Goal: Transaction & Acquisition: Purchase product/service

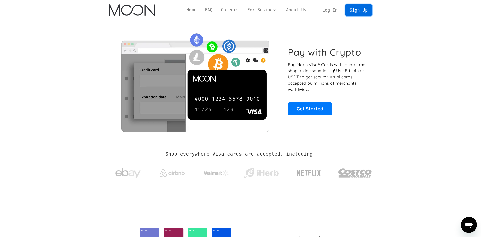
click at [356, 9] on link "Sign Up" at bounding box center [358, 9] width 26 height 11
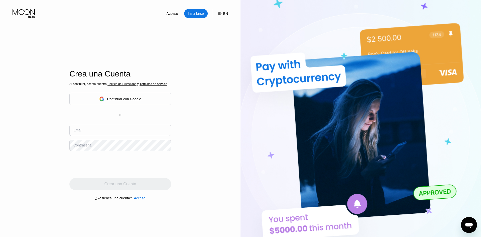
click at [98, 132] on input "text" at bounding box center [120, 129] width 102 height 11
type input "[EMAIL_ADDRESS][DOMAIN_NAME]"
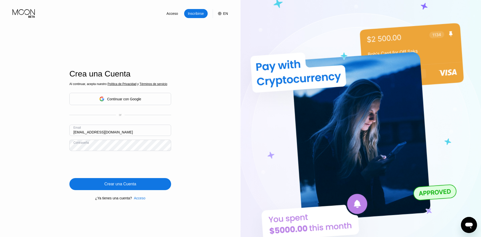
click at [137, 187] on div "Crear una Cuenta" at bounding box center [120, 184] width 102 height 12
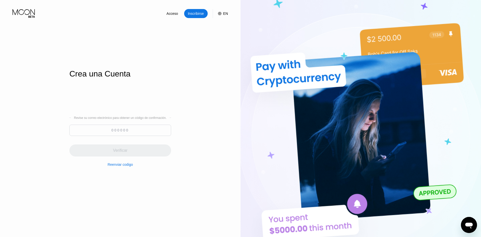
click at [129, 129] on input at bounding box center [120, 129] width 102 height 11
paste input "110293"
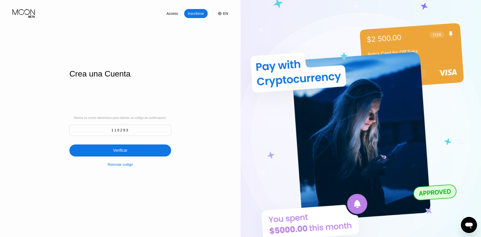
type input "110293"
click at [130, 150] on div "Verificar" at bounding box center [120, 150] width 102 height 12
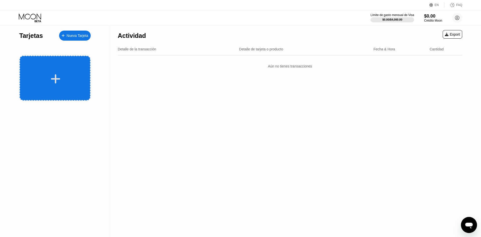
click at [58, 78] on icon at bounding box center [56, 78] width 10 height 11
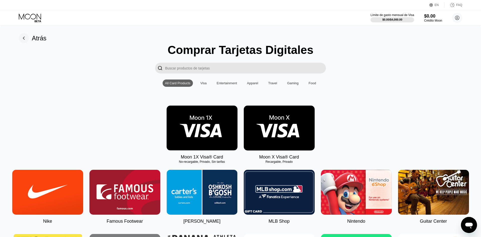
click at [204, 83] on div "Visa" at bounding box center [203, 83] width 6 height 4
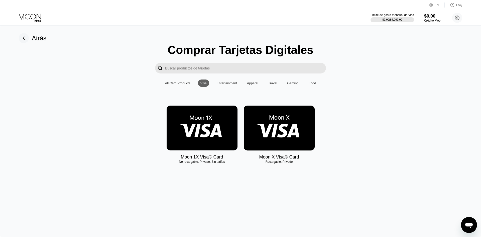
click at [280, 131] on img at bounding box center [279, 127] width 71 height 45
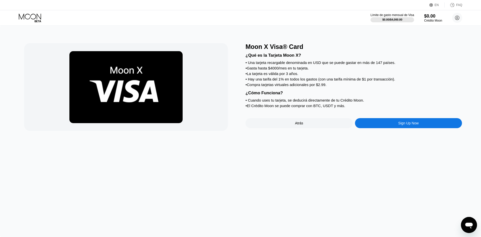
click at [297, 124] on div "Atrás" at bounding box center [299, 123] width 8 height 4
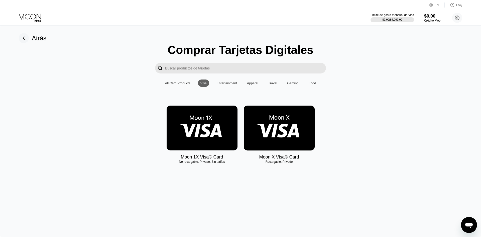
click at [221, 123] on img at bounding box center [202, 127] width 71 height 45
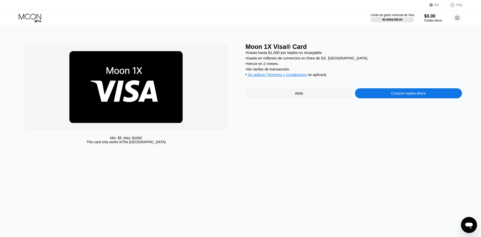
click at [301, 95] on div "Atrás" at bounding box center [299, 93] width 8 height 4
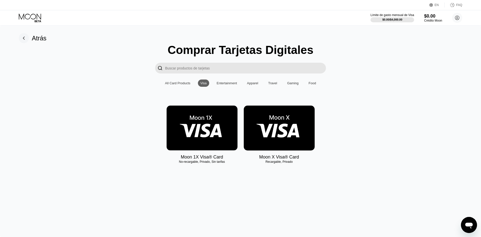
click at [184, 83] on div "All Card Products" at bounding box center [177, 83] width 25 height 4
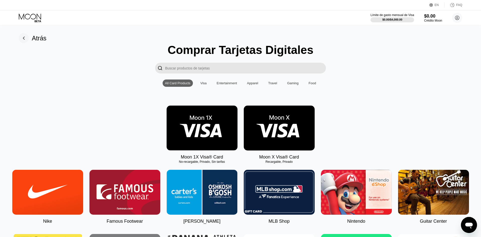
click at [194, 70] on input "Search card products" at bounding box center [245, 68] width 161 height 11
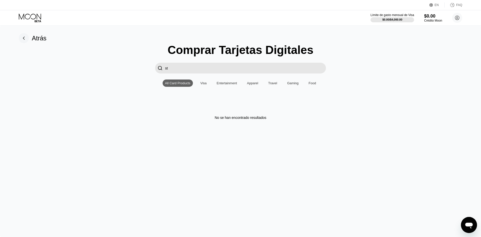
type input "s"
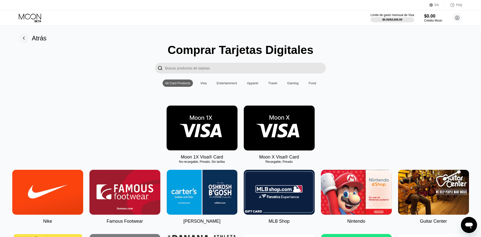
click at [202, 84] on div "Visa" at bounding box center [203, 83] width 6 height 4
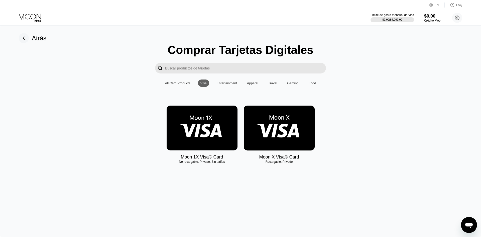
click at [180, 84] on div "All Card Products" at bounding box center [177, 83] width 25 height 4
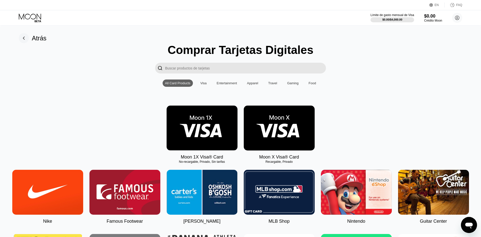
click at [180, 84] on div "All Card Products" at bounding box center [177, 83] width 25 height 4
click at [294, 84] on div "Gaming" at bounding box center [293, 83] width 12 height 4
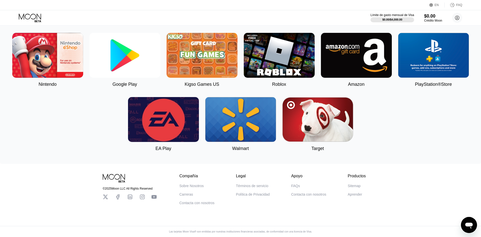
scroll to position [79, 0]
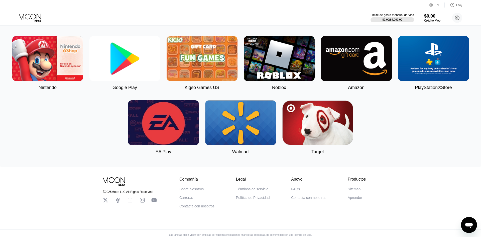
click at [172, 117] on img at bounding box center [163, 122] width 71 height 45
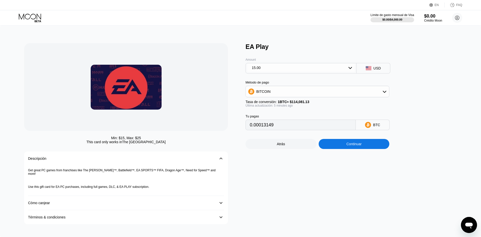
type input "0.00013143"
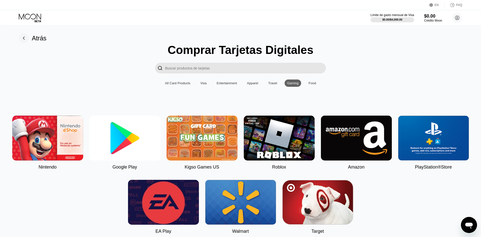
click at [369, 140] on img at bounding box center [356, 137] width 71 height 45
type input "0"
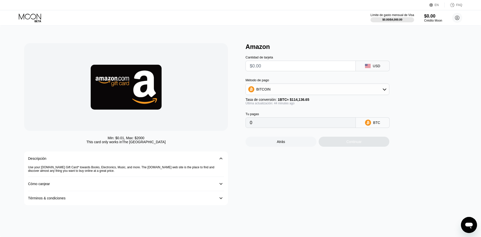
click at [35, 18] on icon at bounding box center [30, 17] width 22 height 6
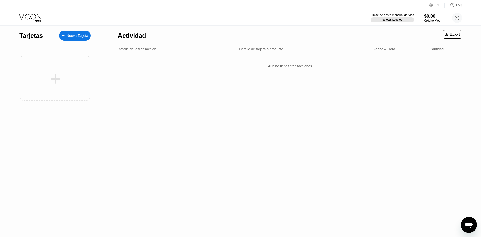
click at [30, 34] on div "Tarjetas" at bounding box center [31, 35] width 24 height 7
click at [82, 37] on div "Nueva Tarjeta" at bounding box center [78, 36] width 22 height 4
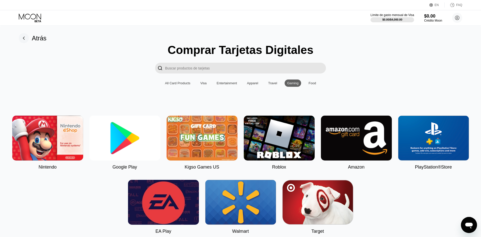
click at [82, 37] on div "Atrás Comprar Tarjetas Digitales  All Card Products Visa Entertainment Apparel…" at bounding box center [240, 136] width 481 height 221
click at [24, 37] on icon at bounding box center [24, 38] width 2 height 3
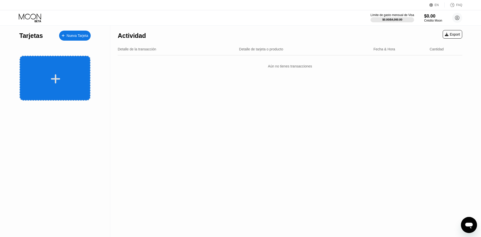
click at [68, 85] on div at bounding box center [55, 78] width 71 height 45
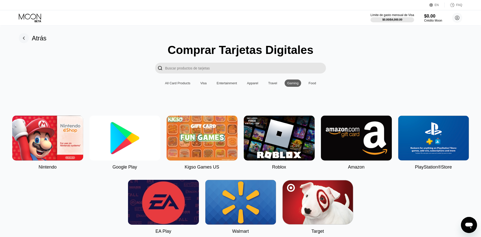
click at [203, 83] on div "Visa" at bounding box center [203, 83] width 6 height 4
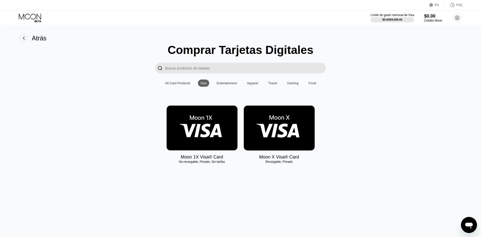
click at [211, 128] on img at bounding box center [202, 127] width 71 height 45
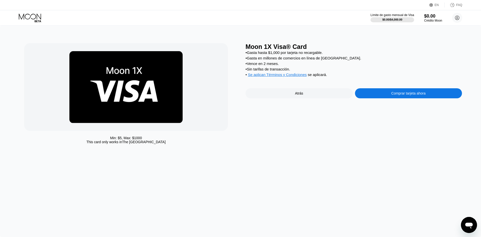
click at [291, 76] on span "Se aplican Términos y Condiciones" at bounding box center [277, 74] width 59 height 4
click at [434, 20] on div "Crédito Moon" at bounding box center [433, 21] width 18 height 4
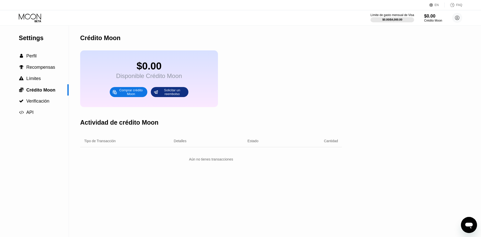
click at [136, 91] on div "Comprar crédito Moon" at bounding box center [131, 92] width 28 height 8
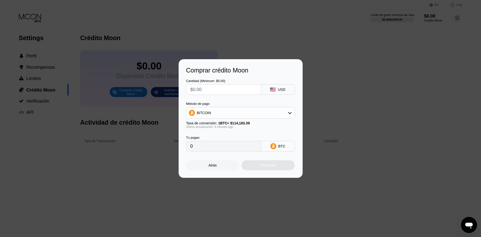
click at [291, 113] on icon at bounding box center [290, 113] width 4 height 4
click at [236, 137] on div "USDT on TRON" at bounding box center [243, 137] width 94 height 4
click at [289, 114] on icon at bounding box center [290, 113] width 4 height 4
click at [233, 127] on div "BITCOIN" at bounding box center [243, 126] width 94 height 4
click at [287, 115] on div "BITCOIN" at bounding box center [240, 113] width 108 height 10
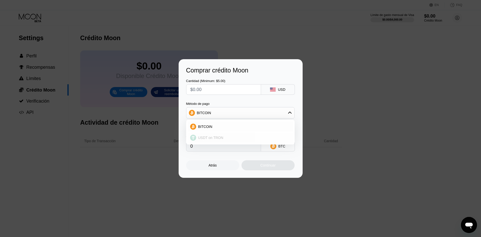
click at [227, 138] on div "USDT on TRON" at bounding box center [243, 137] width 94 height 4
type input "0.00"
click at [295, 23] on div at bounding box center [240, 118] width 481 height 237
click at [356, 184] on div at bounding box center [240, 118] width 481 height 237
click at [217, 163] on div "Atrás" at bounding box center [212, 165] width 53 height 10
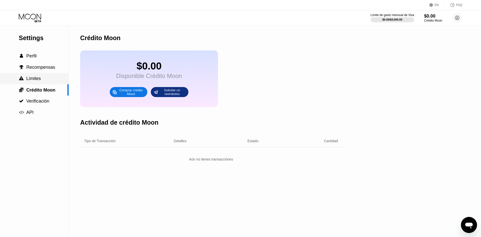
click at [31, 78] on span "Límites" at bounding box center [33, 78] width 15 height 5
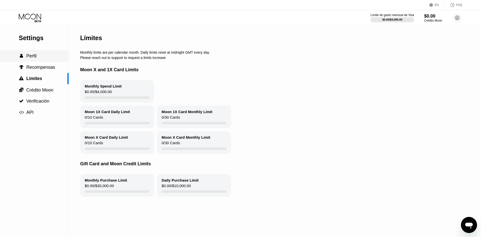
click at [32, 54] on span "Perfil" at bounding box center [31, 55] width 10 height 5
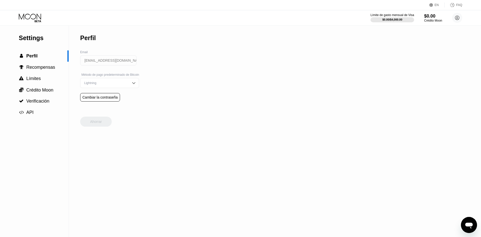
click at [135, 84] on img at bounding box center [133, 82] width 5 height 5
click at [38, 75] on div " Límites" at bounding box center [34, 78] width 69 height 11
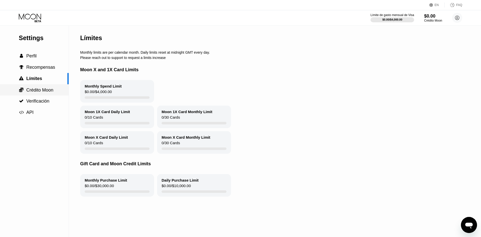
click at [39, 88] on span "Crédito Moon" at bounding box center [39, 89] width 27 height 5
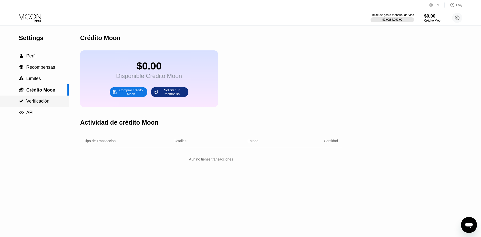
click at [41, 96] on div " Verificación" at bounding box center [34, 100] width 69 height 11
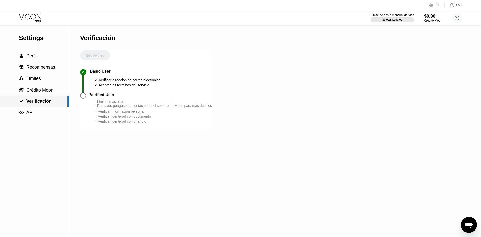
click at [41, 99] on span "Verificación" at bounding box center [38, 100] width 25 height 5
click at [29, 56] on span "Perfil" at bounding box center [31, 55] width 10 height 5
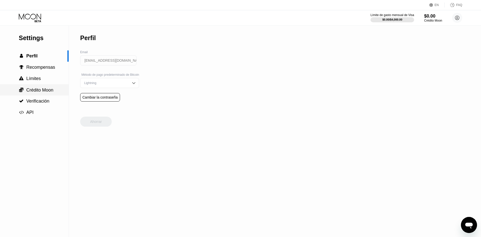
click at [37, 88] on span "Crédito Moon" at bounding box center [39, 89] width 27 height 5
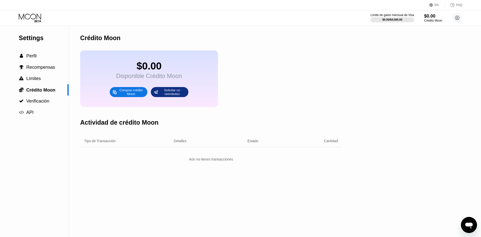
click at [134, 92] on div "Comprar crédito Moon" at bounding box center [131, 92] width 28 height 8
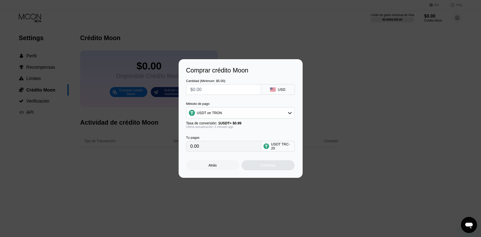
click at [290, 114] on icon at bounding box center [290, 113] width 4 height 4
click at [244, 126] on div "BITCOIN" at bounding box center [243, 126] width 94 height 4
type input "0"
click at [342, 62] on div "Comprar crédito Moon Cantidad (Minimum: $5.00) USD Método de pago BITCOIN Tasa …" at bounding box center [240, 118] width 481 height 118
click at [212, 165] on div "Atrás" at bounding box center [212, 165] width 8 height 4
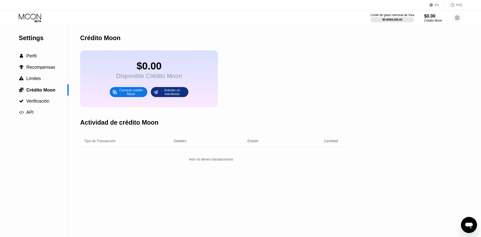
click at [32, 15] on icon at bounding box center [30, 18] width 23 height 9
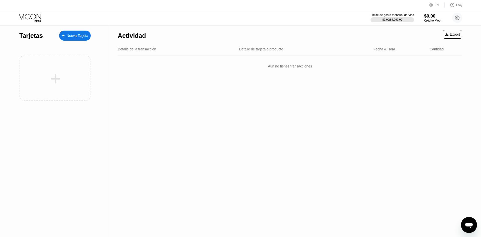
click at [74, 35] on div "Nueva Tarjeta" at bounding box center [78, 36] width 22 height 4
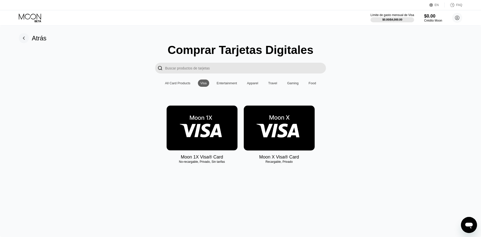
click at [278, 125] on img at bounding box center [279, 127] width 71 height 45
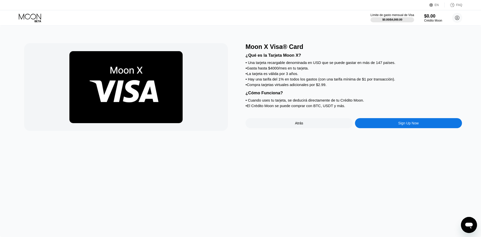
click at [385, 125] on div "Sign Up Now" at bounding box center [408, 123] width 107 height 10
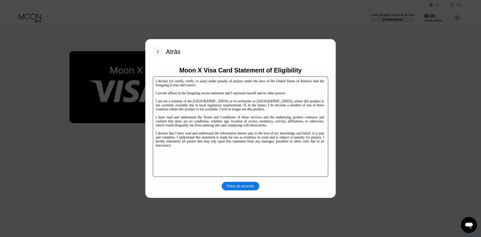
click at [246, 184] on div "Estoy de acuerdo" at bounding box center [240, 186] width 27 height 5
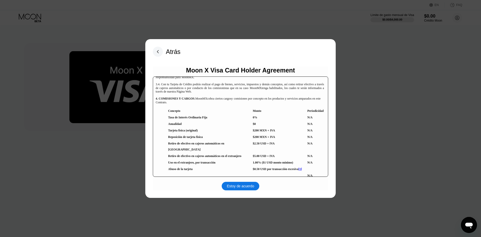
scroll to position [1027, 0]
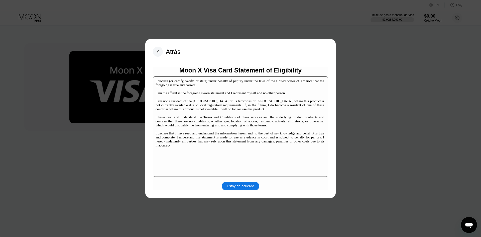
click at [156, 53] on rect at bounding box center [158, 52] width 10 height 10
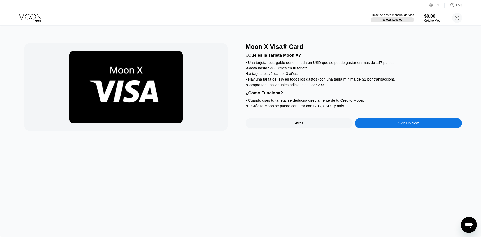
click at [400, 123] on div "Sign Up Now" at bounding box center [408, 123] width 21 height 4
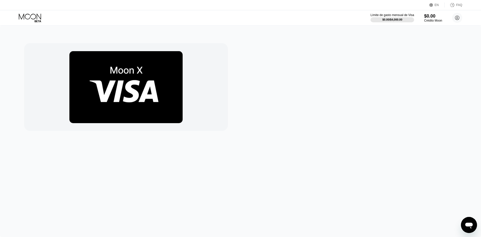
click at [129, 74] on img at bounding box center [125, 87] width 113 height 72
click at [147, 86] on img at bounding box center [125, 87] width 113 height 72
click at [178, 89] on img at bounding box center [125, 87] width 113 height 72
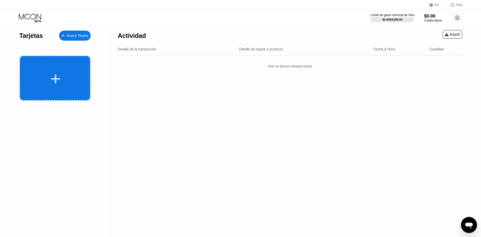
click at [55, 76] on icon at bounding box center [55, 78] width 9 height 9
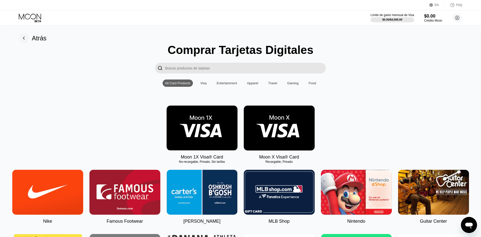
click at [265, 129] on img at bounding box center [279, 127] width 71 height 45
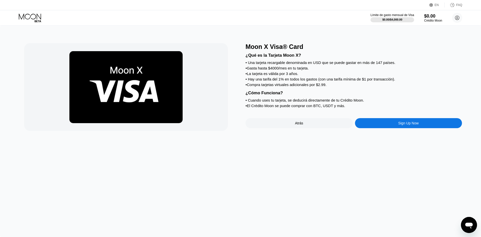
click at [265, 128] on div "Atrás" at bounding box center [298, 123] width 107 height 10
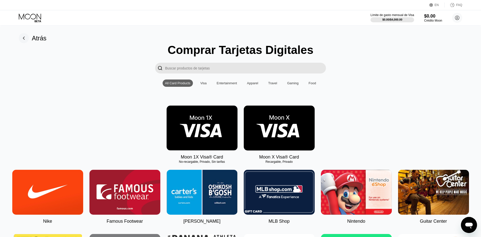
click at [285, 121] on img at bounding box center [279, 127] width 71 height 45
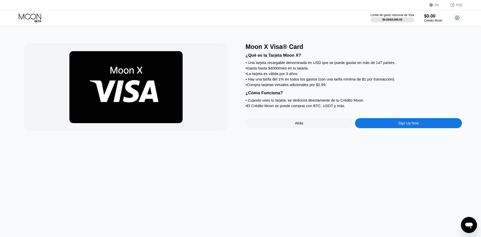
click at [414, 123] on div "Sign Up Now" at bounding box center [408, 123] width 21 height 4
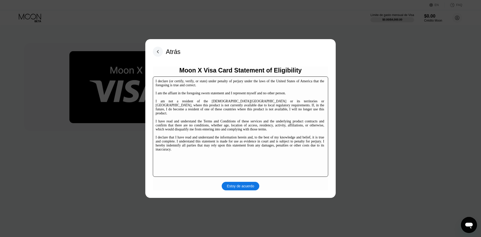
click at [238, 187] on div "Estoy de acuerdo" at bounding box center [240, 186] width 27 height 5
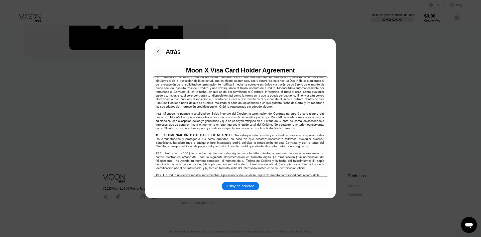
scroll to position [3027, 0]
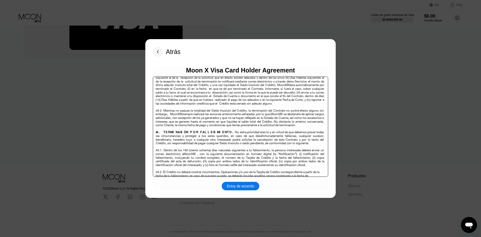
click at [239, 188] on div "Estoy de acuerdo" at bounding box center [240, 186] width 27 height 5
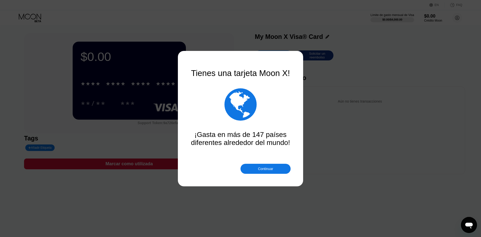
click at [270, 169] on div "Continuar" at bounding box center [265, 169] width 15 height 4
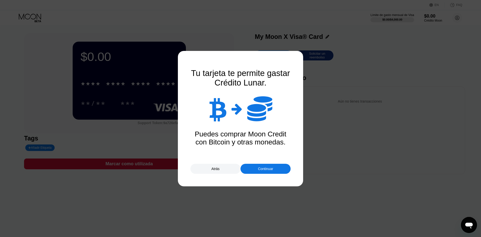
click at [270, 169] on div "Continuar" at bounding box center [265, 169] width 15 height 4
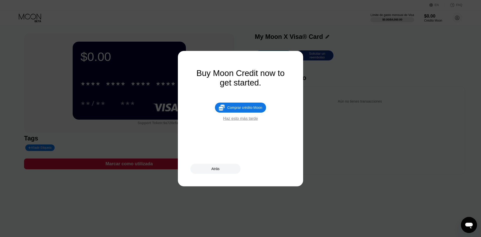
click at [244, 119] on div "Haz esto más tarde" at bounding box center [240, 118] width 35 height 5
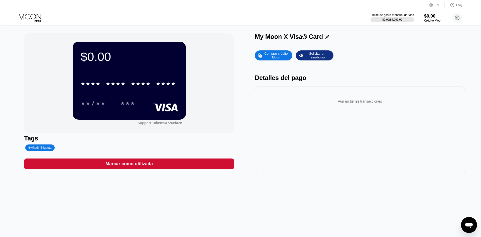
click at [273, 57] on div "Comprar crédito Moon" at bounding box center [276, 55] width 28 height 8
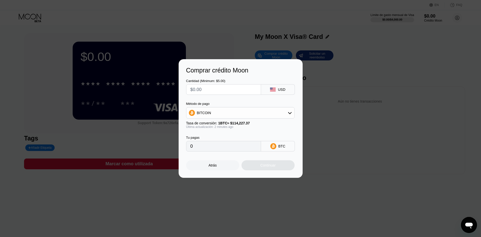
click at [210, 163] on div "Atrás" at bounding box center [212, 165] width 8 height 4
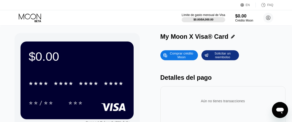
click at [140, 45] on div "$0.00 * * * * * * * * * * * * **** **/** *** Support Token: 9a726efa2e" at bounding box center [77, 83] width 125 height 100
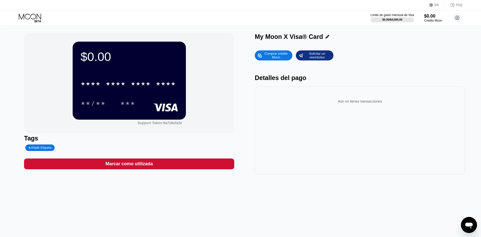
click at [278, 55] on div "Comprar crédito Moon" at bounding box center [276, 55] width 28 height 8
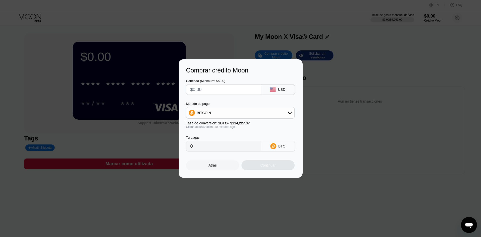
click at [212, 138] on div "Tu pagas" at bounding box center [223, 137] width 75 height 4
click at [209, 142] on input "0" at bounding box center [223, 146] width 66 height 10
click at [215, 88] on input "text" at bounding box center [223, 89] width 66 height 10
type input "$1"
type input "0.00000876"
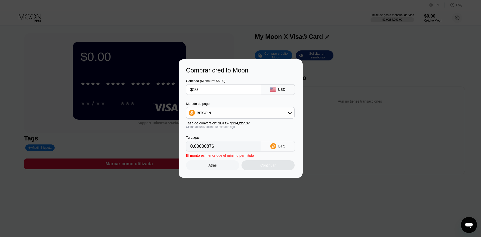
type input "$100"
type input "0.00087549"
type input "$100"
click at [290, 115] on div "BITCOIN" at bounding box center [240, 113] width 108 height 10
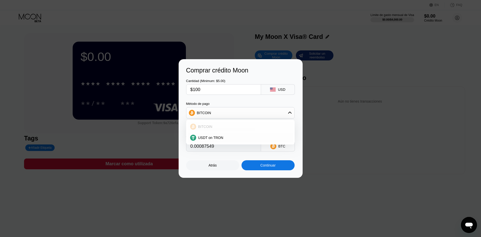
click at [232, 126] on div "BITCOIN" at bounding box center [243, 126] width 94 height 4
click at [268, 166] on div "Continuar" at bounding box center [267, 165] width 15 height 4
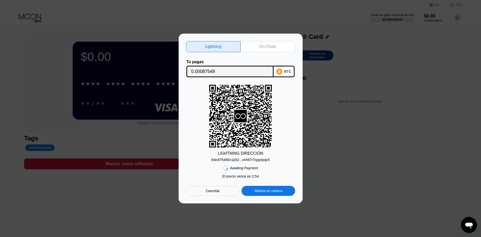
click at [211, 193] on div "Cancelar" at bounding box center [213, 190] width 14 height 5
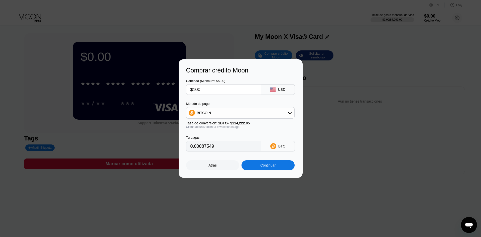
click at [210, 166] on div "Atrás" at bounding box center [212, 165] width 8 height 4
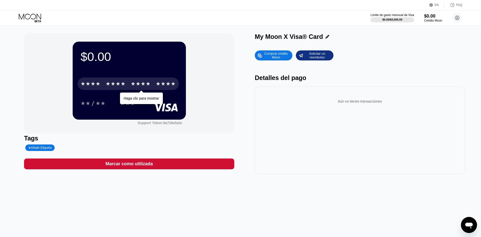
click at [114, 89] on div "* * * * * * * * * * * * ****" at bounding box center [128, 83] width 101 height 13
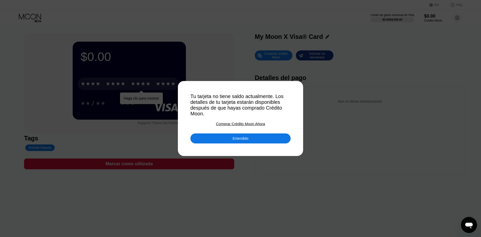
click at [227, 142] on div "Entendido" at bounding box center [240, 138] width 100 height 10
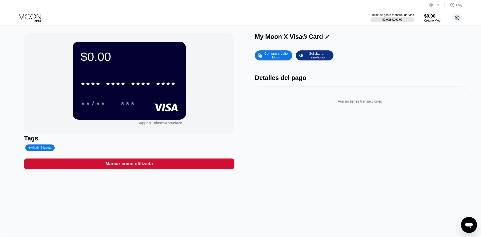
click at [457, 17] on circle at bounding box center [457, 18] width 10 height 10
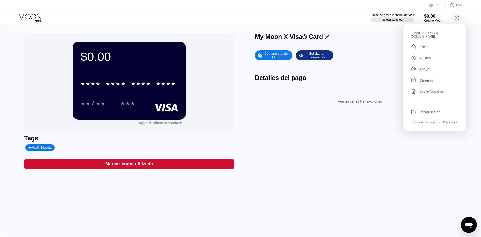
click at [208, 18] on div "Límite de gasto mensual de Visa $0.00 / $4,000.00 $0.00 Crédito Moon [EMAIL_ADD…" at bounding box center [240, 17] width 481 height 15
